Goal: Find specific page/section: Find specific page/section

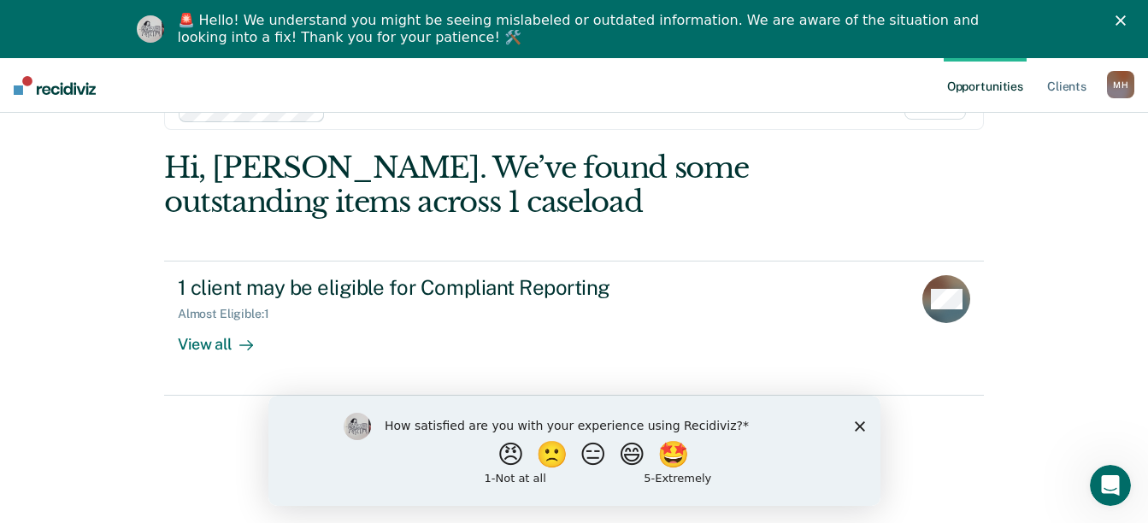
scroll to position [135, 0]
click at [859, 421] on icon "Close survey" at bounding box center [859, 426] width 10 height 10
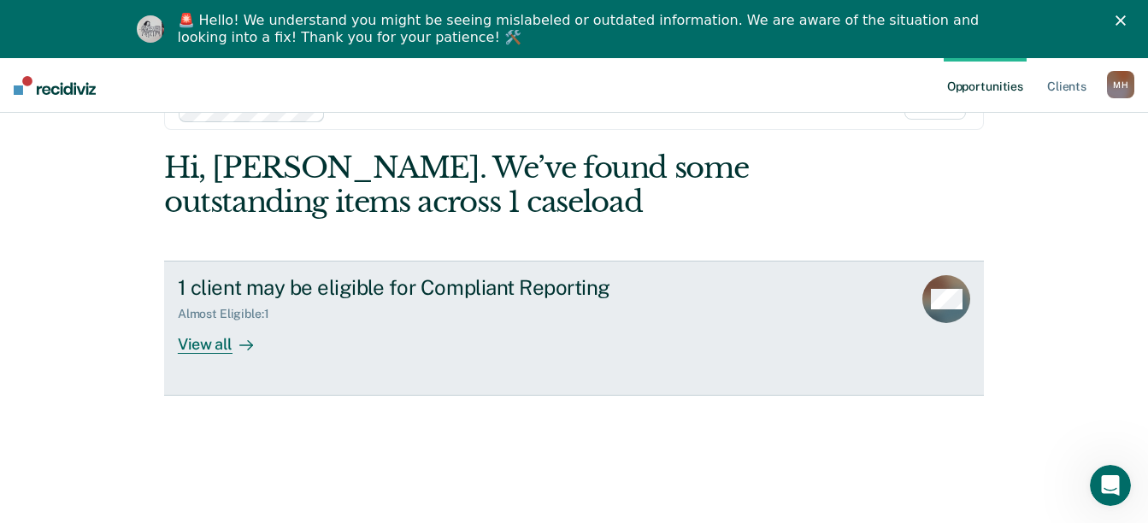
click at [224, 355] on div "View all" at bounding box center [226, 337] width 96 height 33
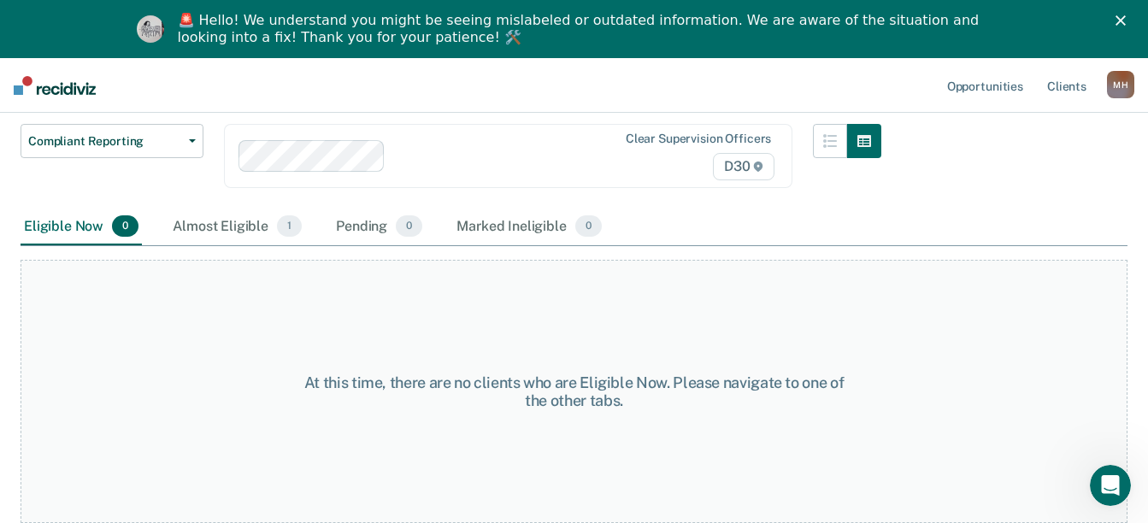
scroll to position [342, 0]
click at [279, 209] on div "Almost Eligible 1" at bounding box center [237, 228] width 136 height 38
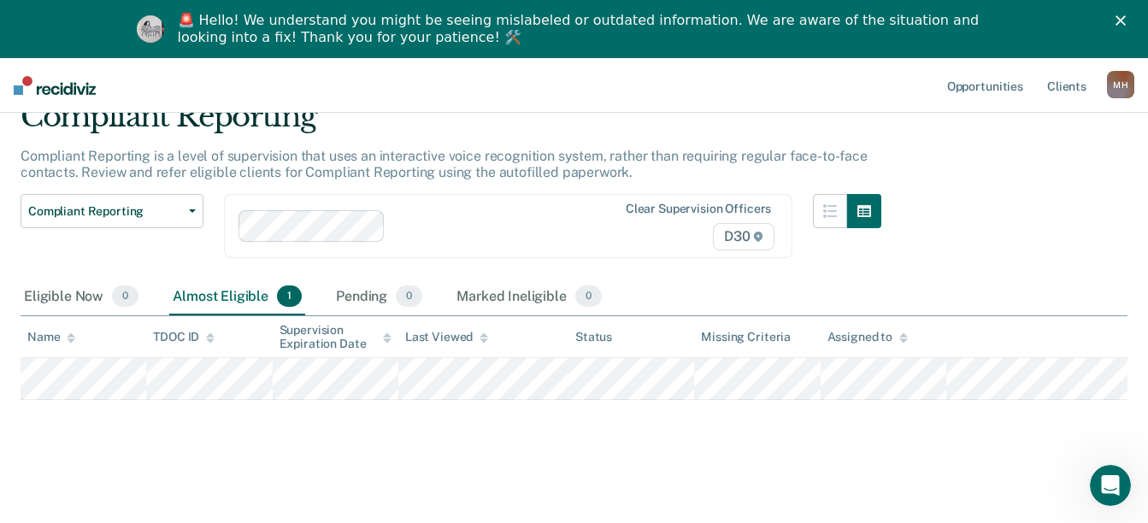
scroll to position [0, 0]
